Goal: Task Accomplishment & Management: Use online tool/utility

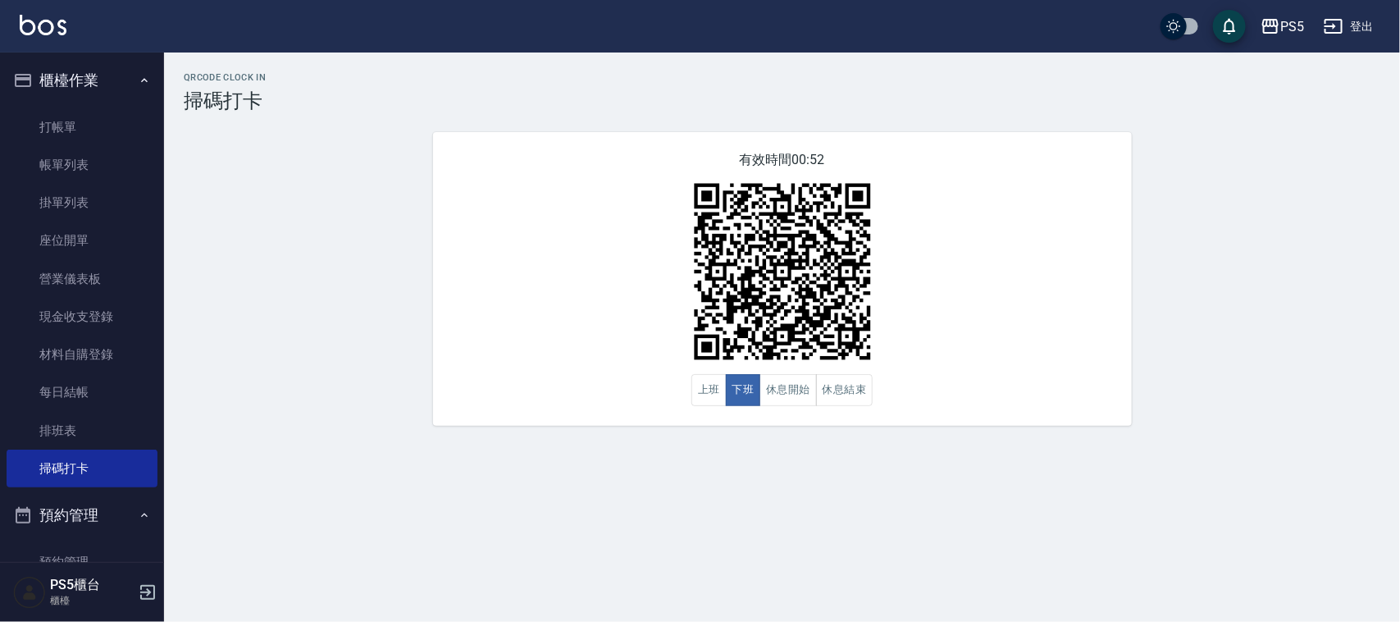
scroll to position [162, 0]
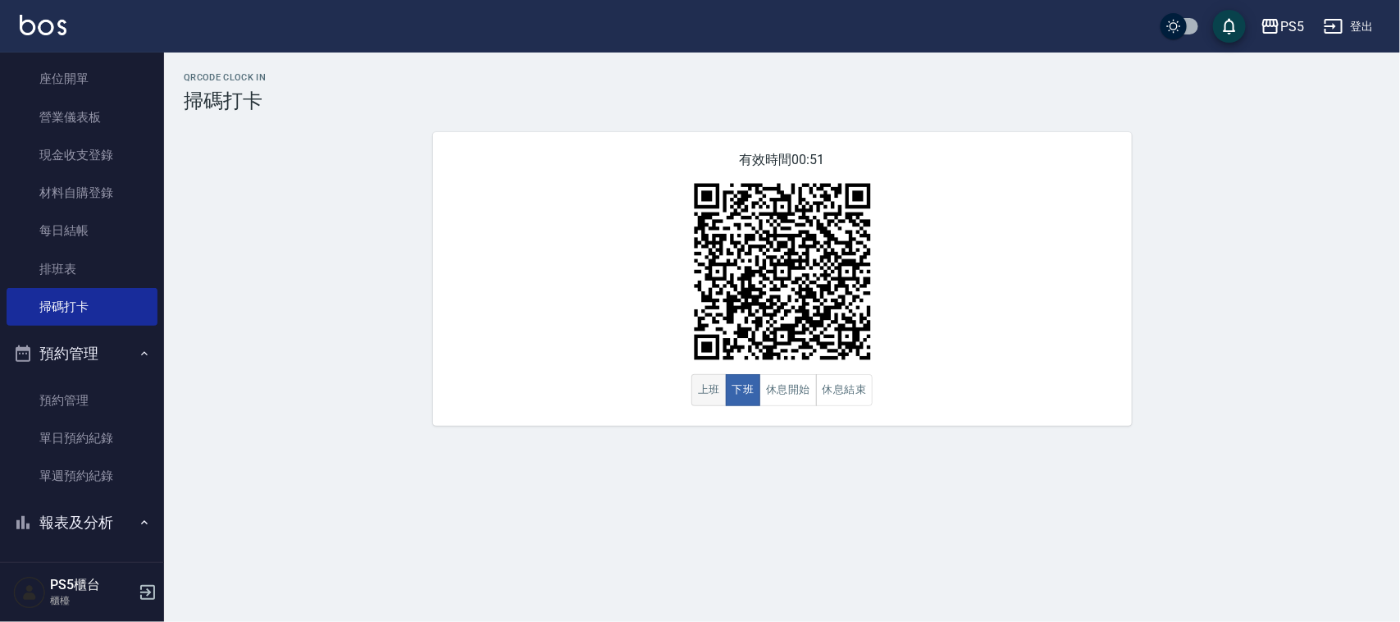
click at [710, 390] on button "上班" at bounding box center [708, 390] width 35 height 32
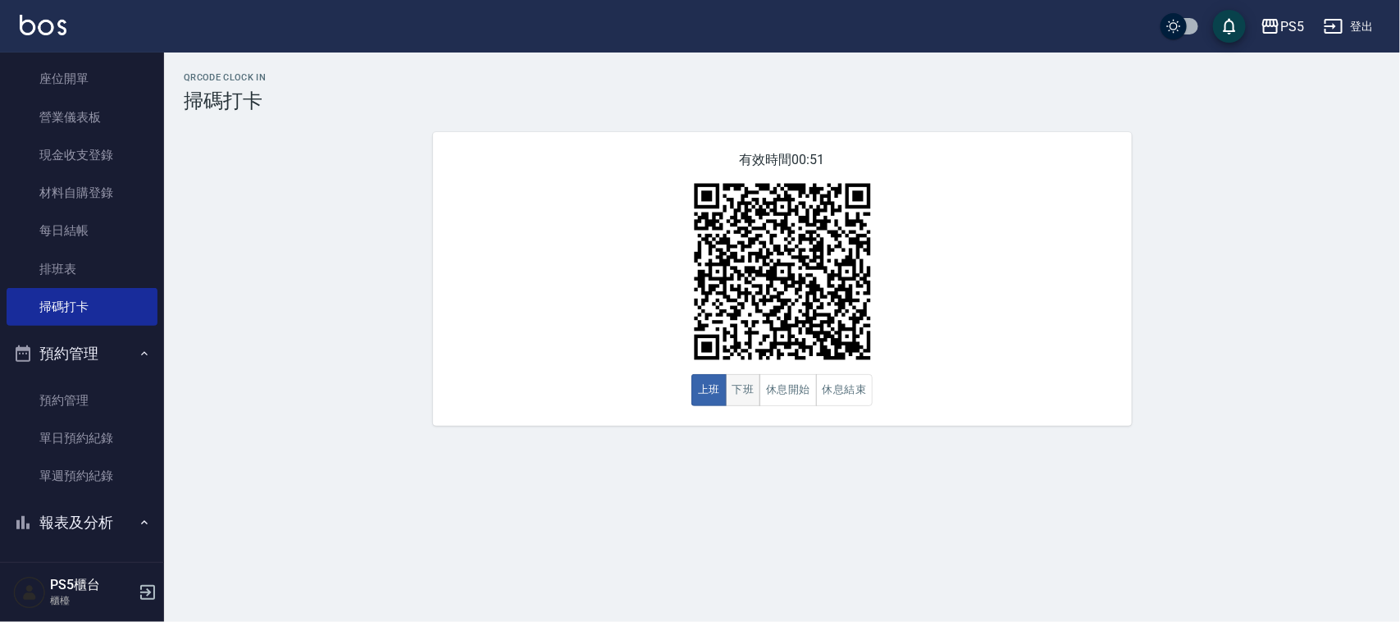
click at [736, 394] on button "下班" at bounding box center [743, 390] width 35 height 32
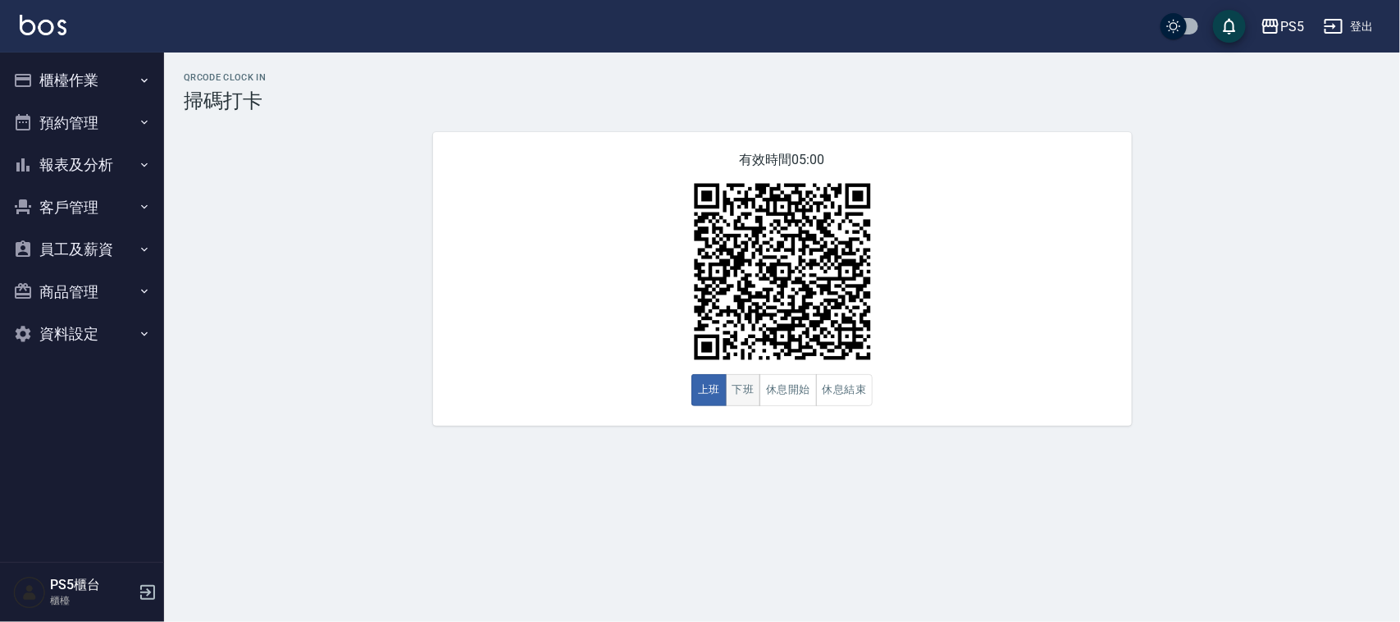
click at [747, 392] on button "下班" at bounding box center [743, 390] width 35 height 32
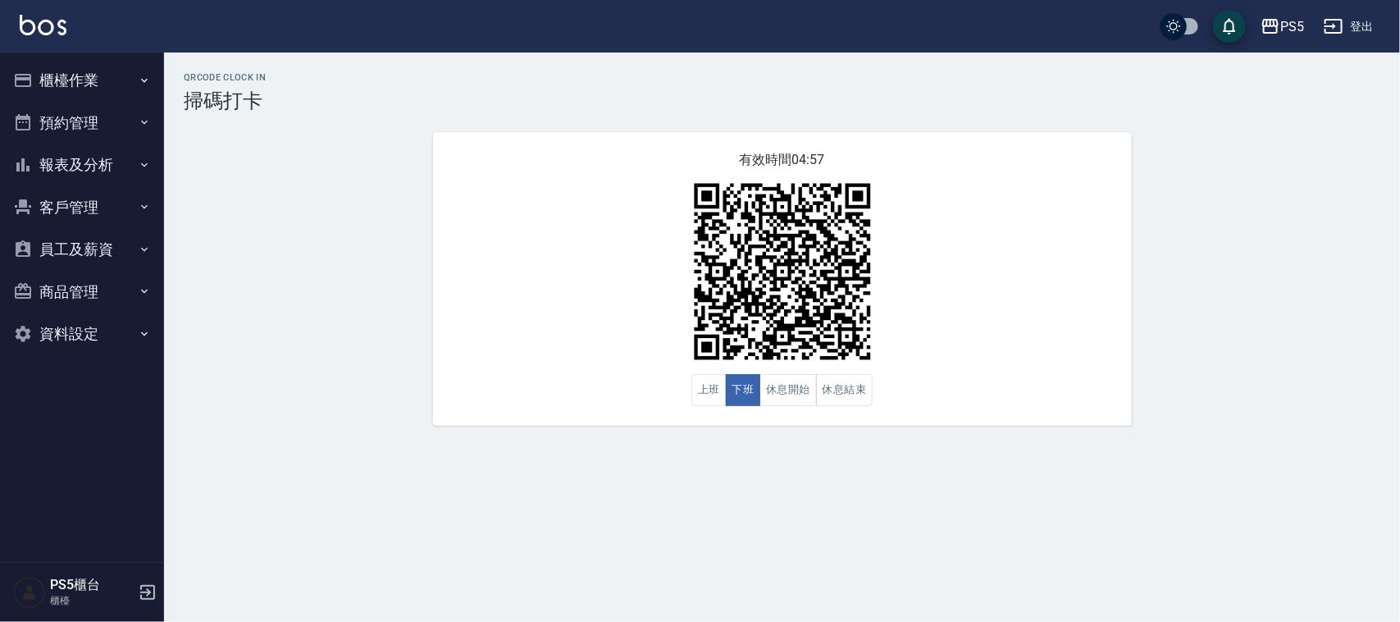
click at [63, 243] on button "員工及薪資" at bounding box center [82, 249] width 151 height 43
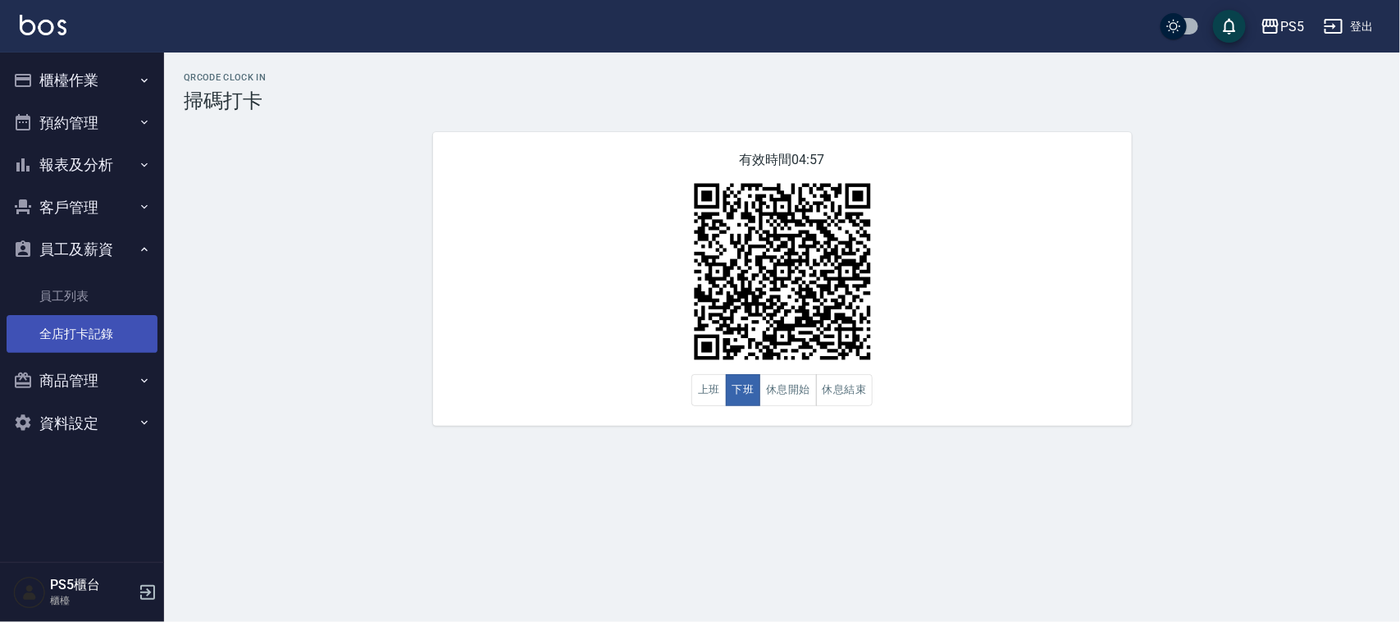
click at [82, 336] on link "全店打卡記錄" at bounding box center [82, 334] width 151 height 38
